Goal: Task Accomplishment & Management: Manage account settings

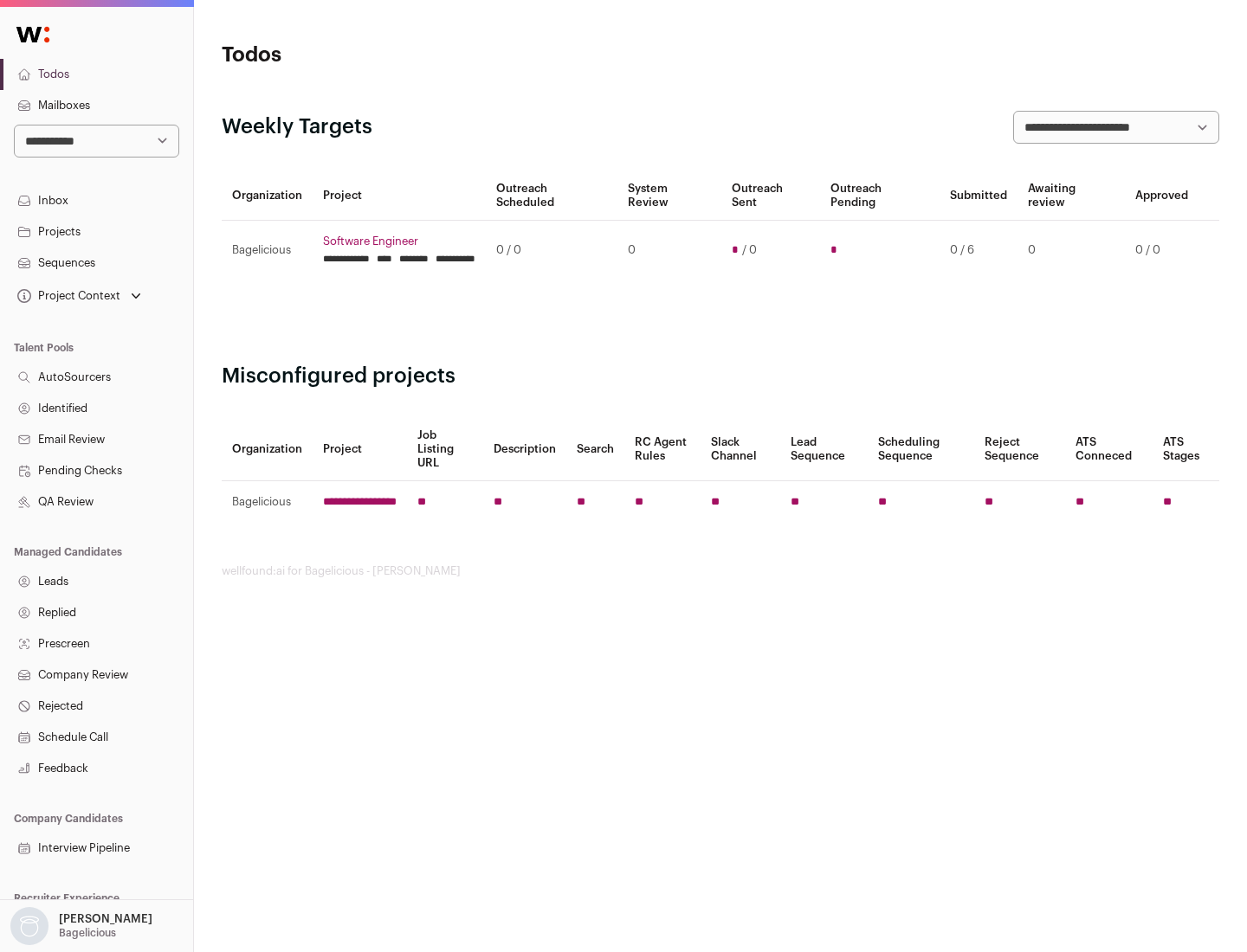
click at [96, 231] on link "Projects" at bounding box center [96, 232] width 193 height 31
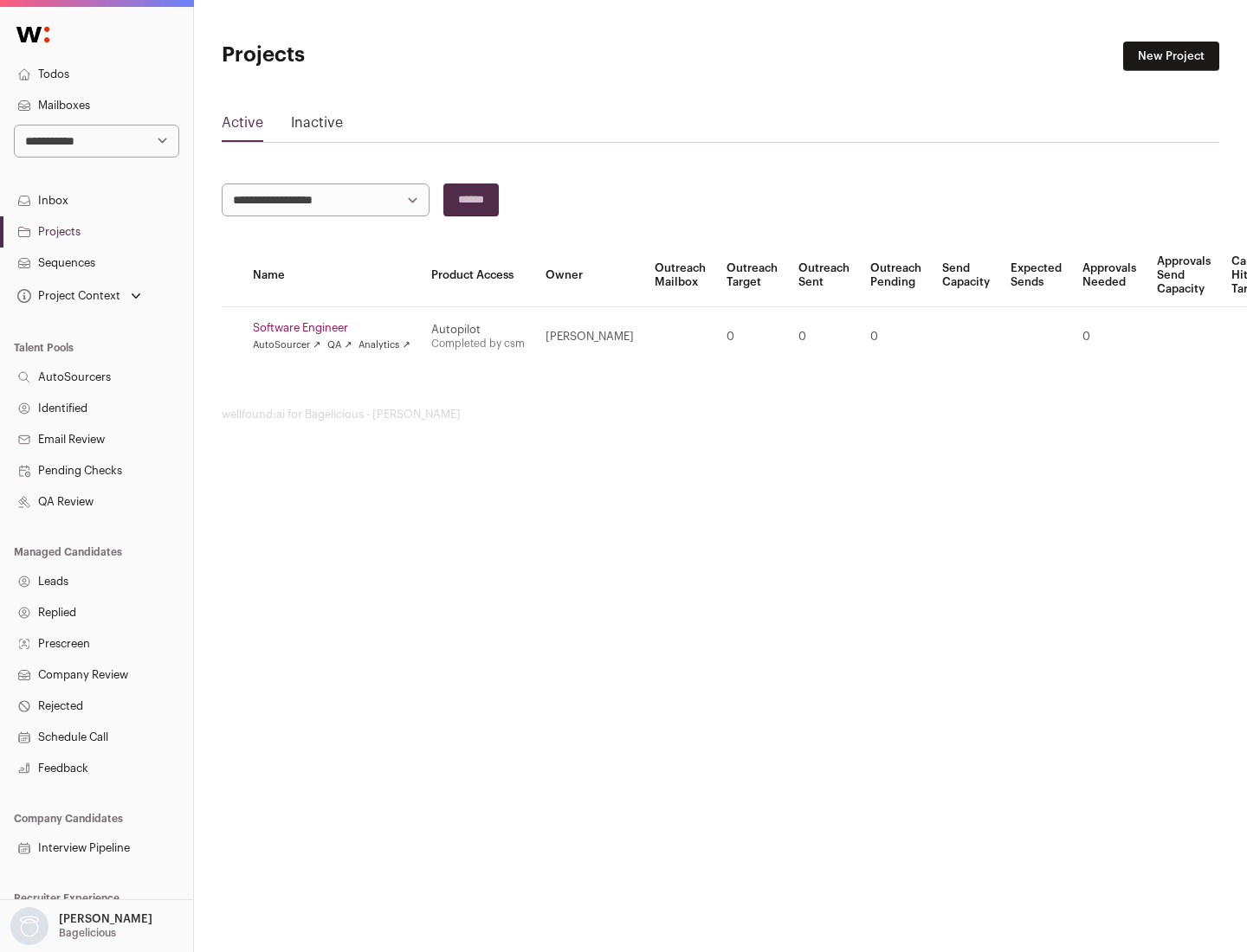
click at [336, 328] on link "Software Engineer" at bounding box center [332, 328] width 157 height 14
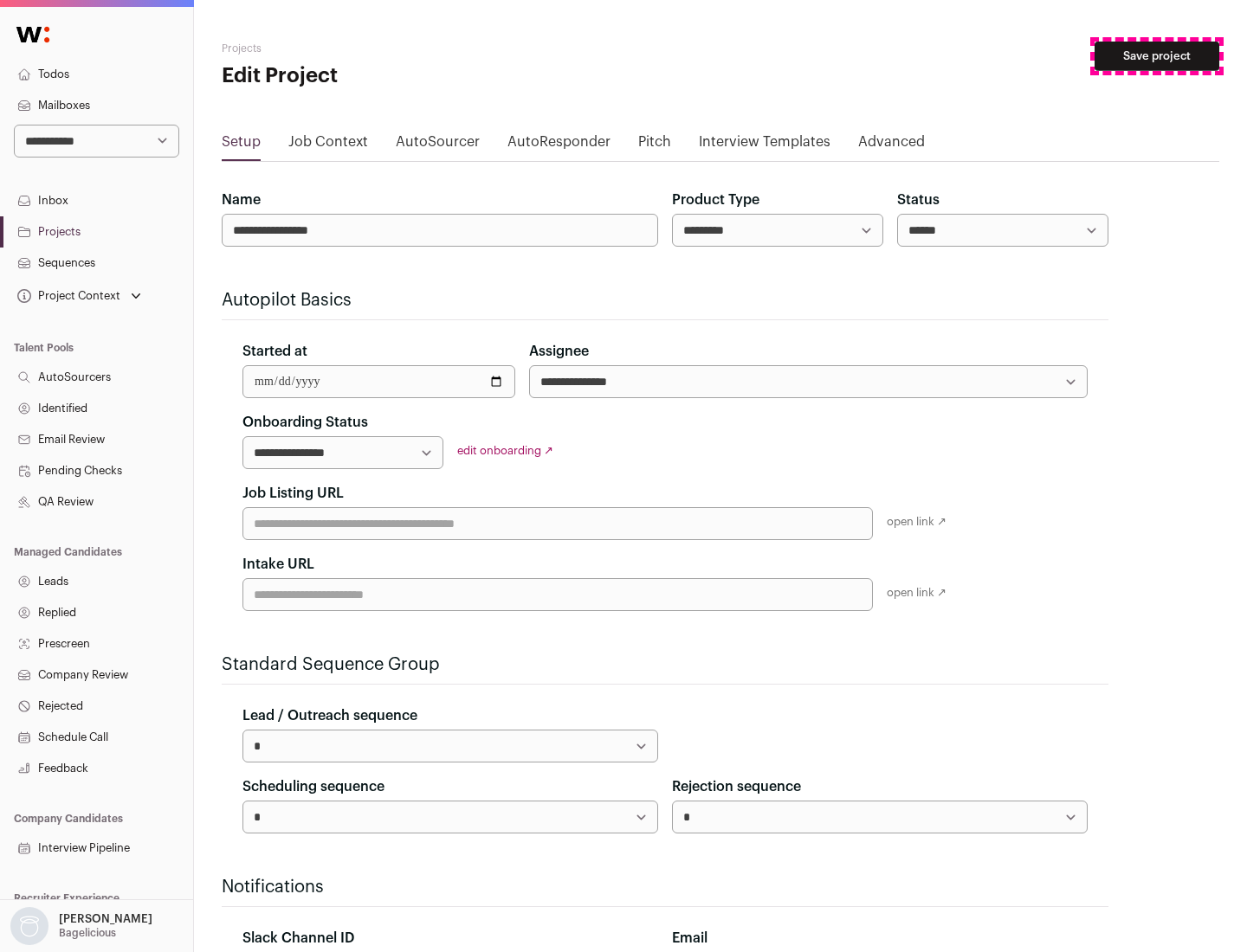
click at [1157, 56] on button "Save project" at bounding box center [1156, 56] width 125 height 30
